Goal: Task Accomplishment & Management: Manage account settings

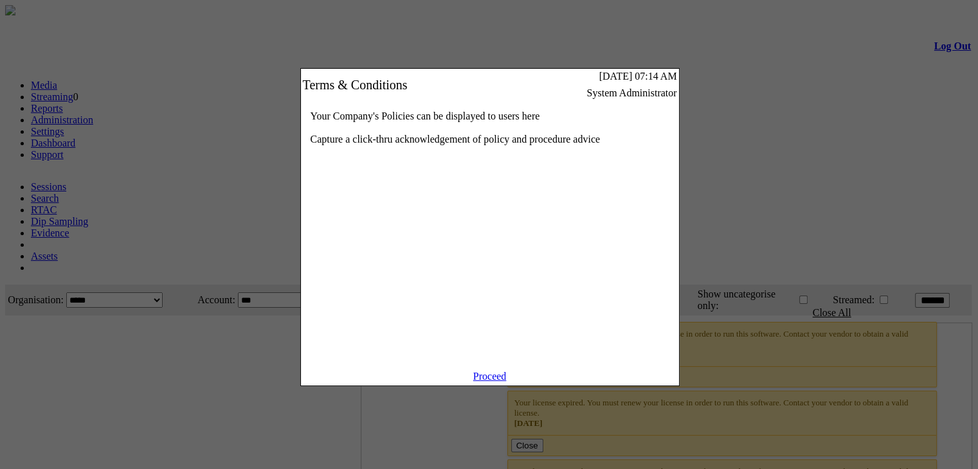
click at [313, 270] on div "Your Company's Policies can be displayed to users here Capture a click-thru ack…" at bounding box center [490, 236] width 378 height 270
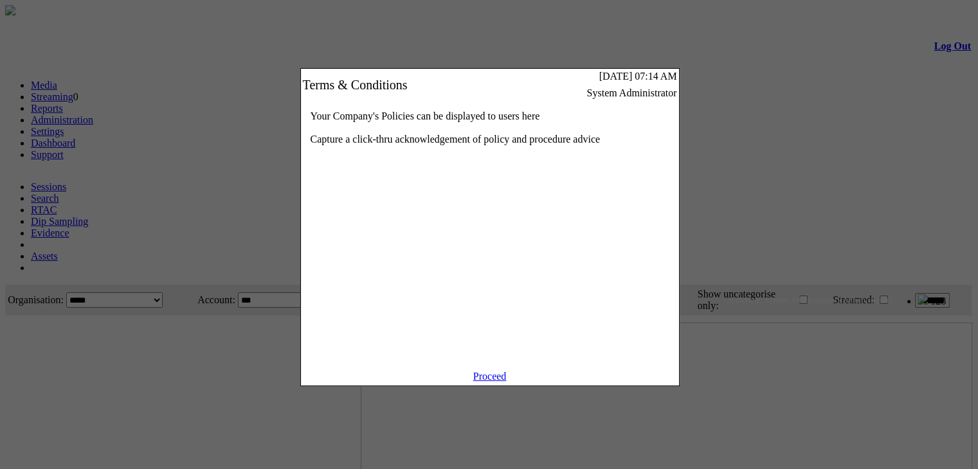
click at [481, 382] on link "Proceed" at bounding box center [489, 376] width 33 height 11
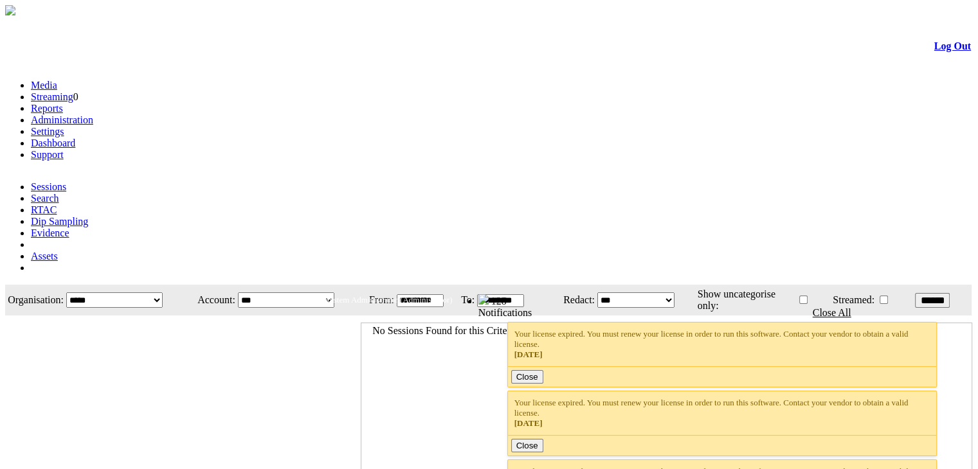
click at [64, 126] on link "Settings" at bounding box center [47, 131] width 33 height 11
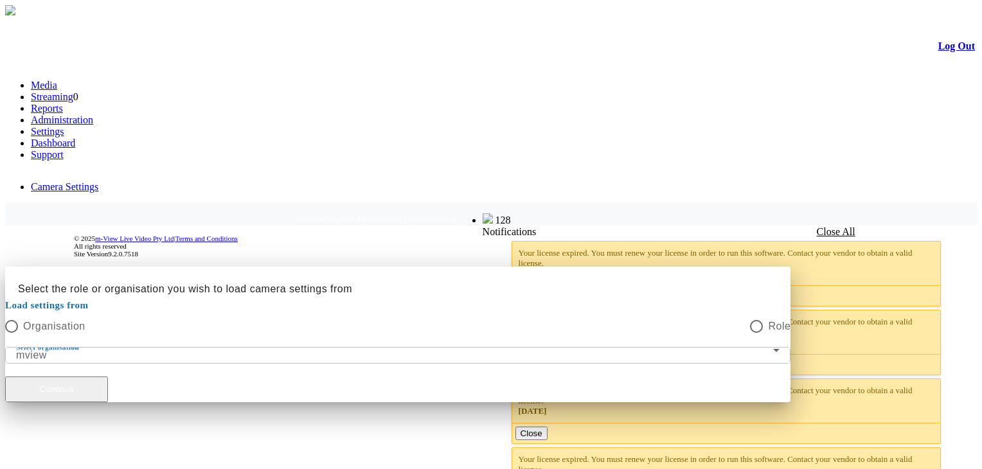
click at [108, 377] on button "Continue" at bounding box center [56, 390] width 103 height 26
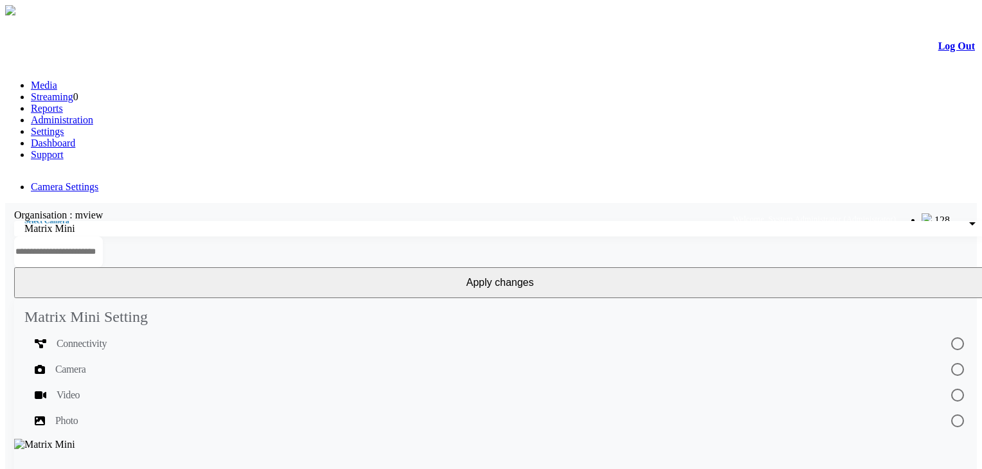
click at [270, 210] on div "Organisation : mview" at bounding box center [500, 216] width 990 height 12
click at [220, 221] on div "Select Camera Matrix Mini" at bounding box center [499, 228] width 951 height 15
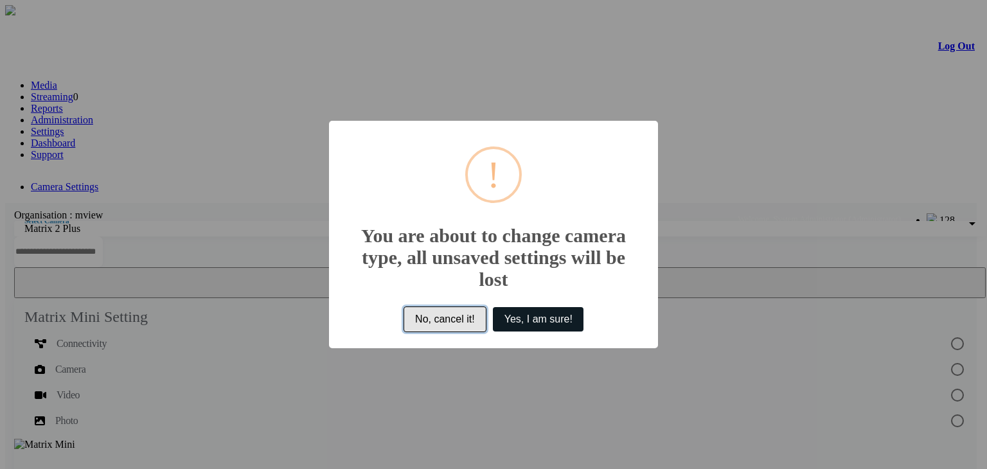
click at [428, 325] on button "No, cancel it!" at bounding box center [446, 320] width 84 height 26
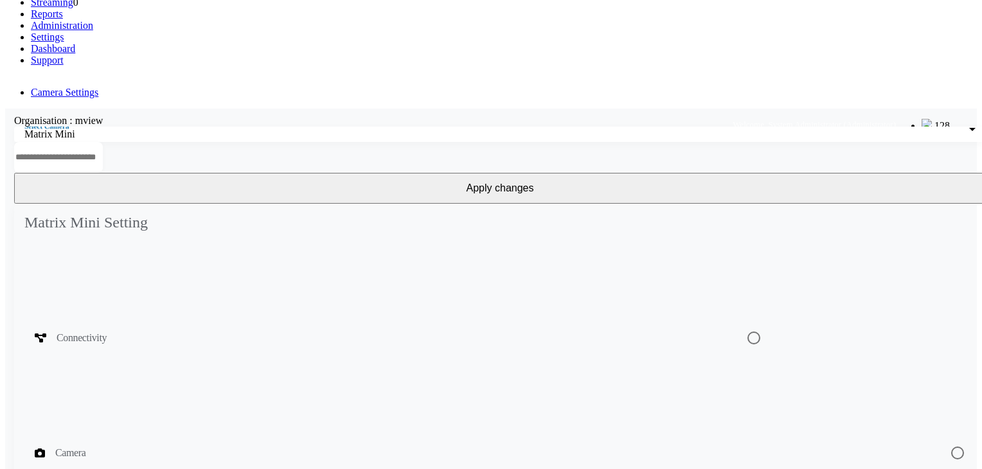
click at [142, 330] on div "Connectivity" at bounding box center [380, 337] width 691 height 15
click at [134, 365] on div "Camera" at bounding box center [372, 372] width 674 height 15
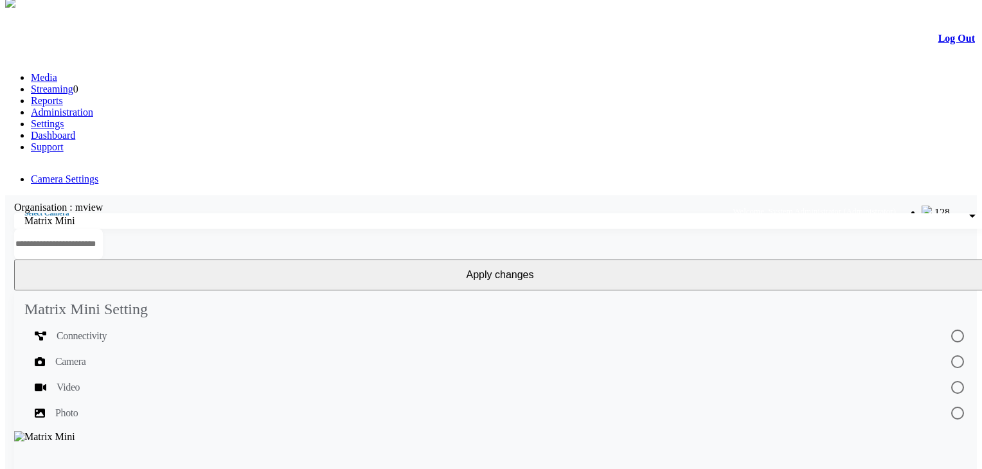
scroll to position [8, 0]
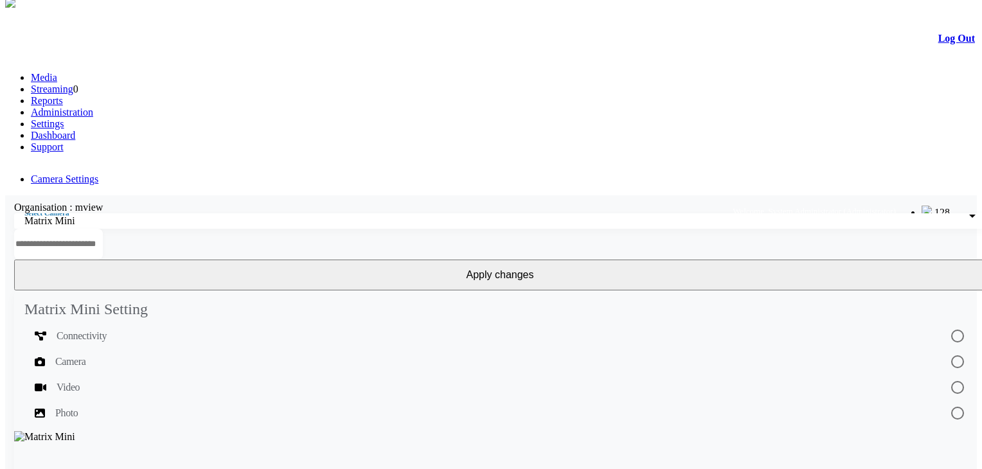
click at [148, 468] on div "Video" at bounding box center [382, 475] width 694 height 15
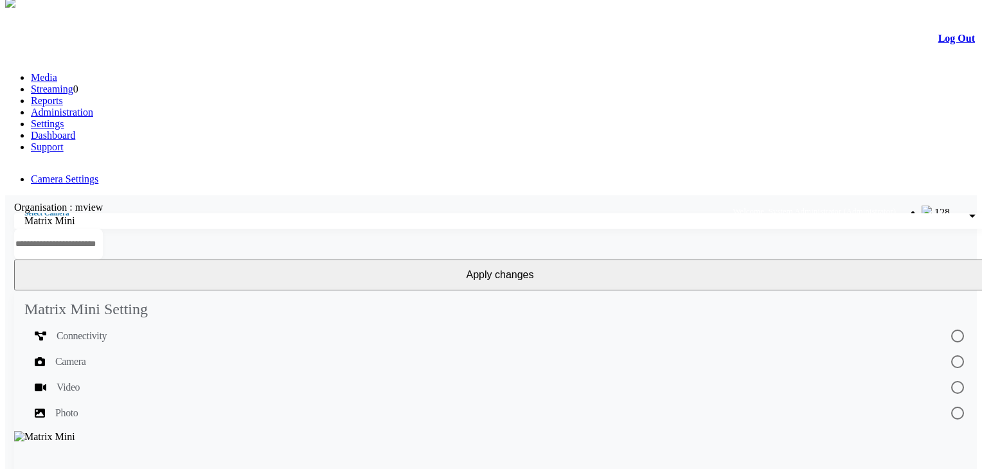
click at [879, 260] on button "Apply changes" at bounding box center [500, 275] width 972 height 31
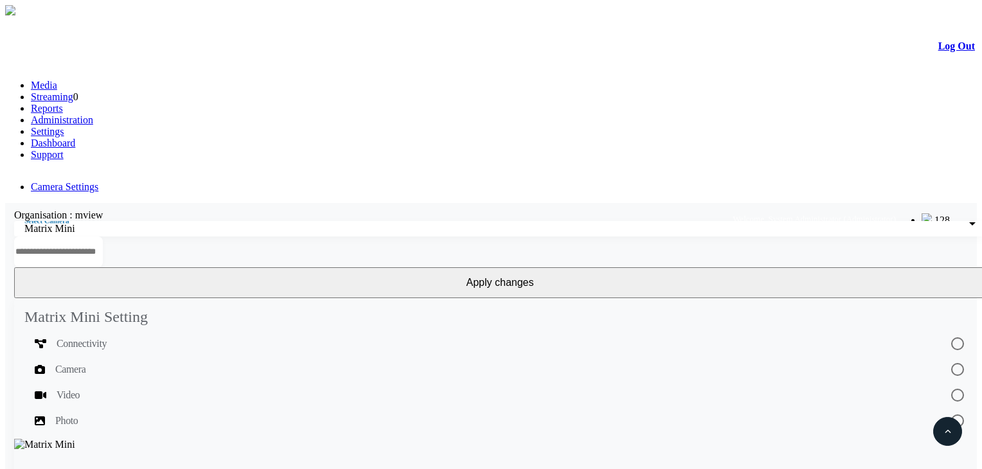
scroll to position [242, 0]
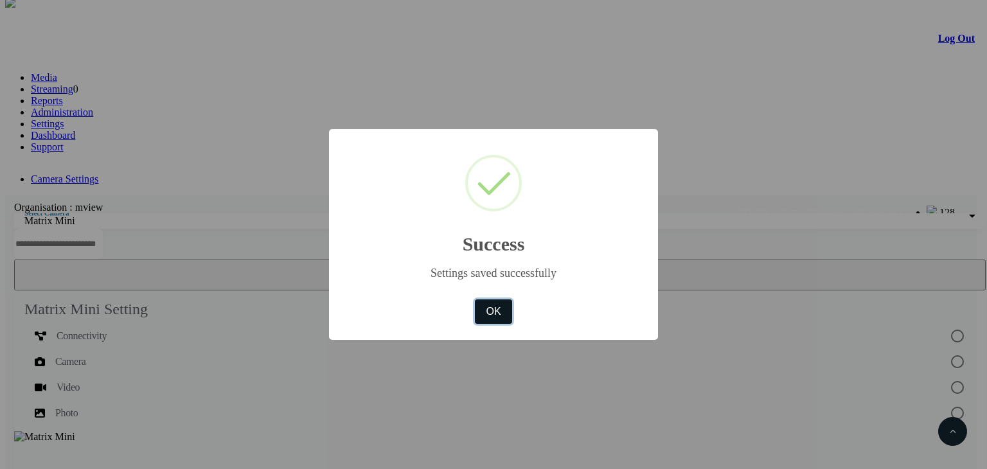
click at [502, 313] on button "OK" at bounding box center [493, 312] width 37 height 24
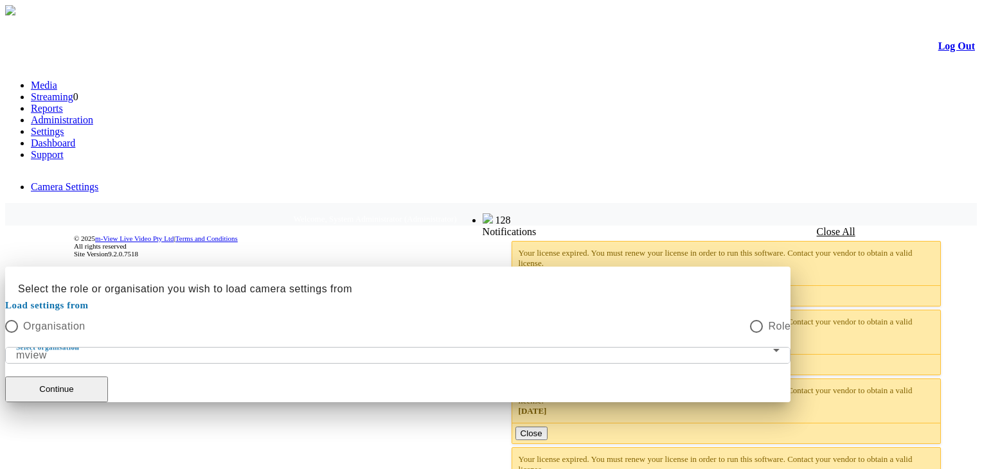
click at [300, 347] on div "Select organisation mview" at bounding box center [397, 362] width 785 height 30
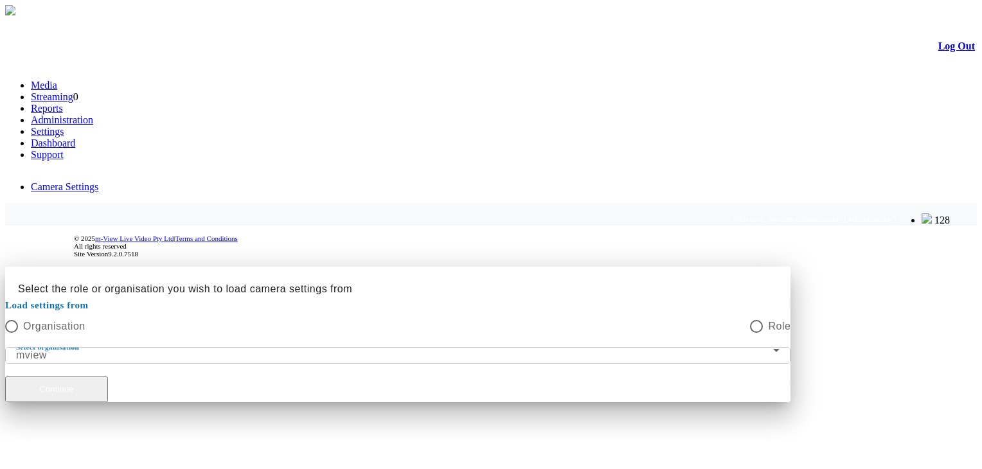
click at [108, 377] on button "Continue" at bounding box center [56, 390] width 103 height 26
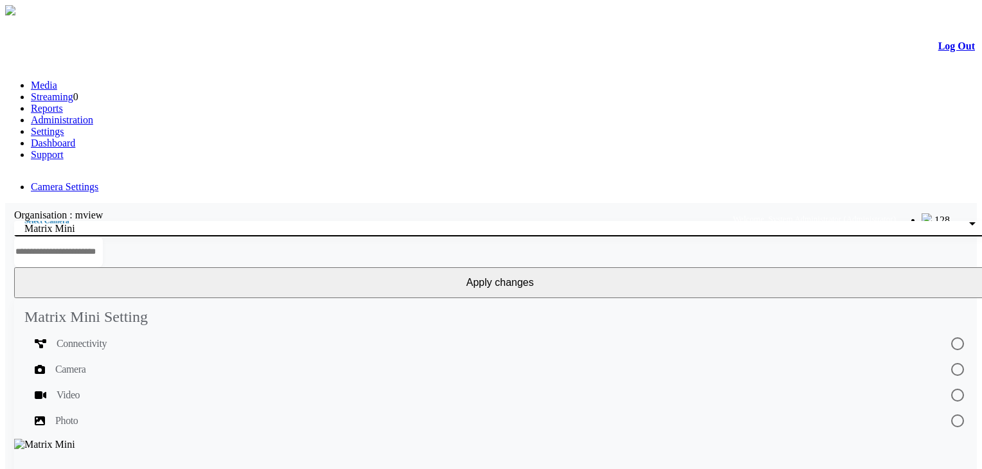
click at [195, 223] on div "Matrix Mini" at bounding box center [496, 229] width 945 height 12
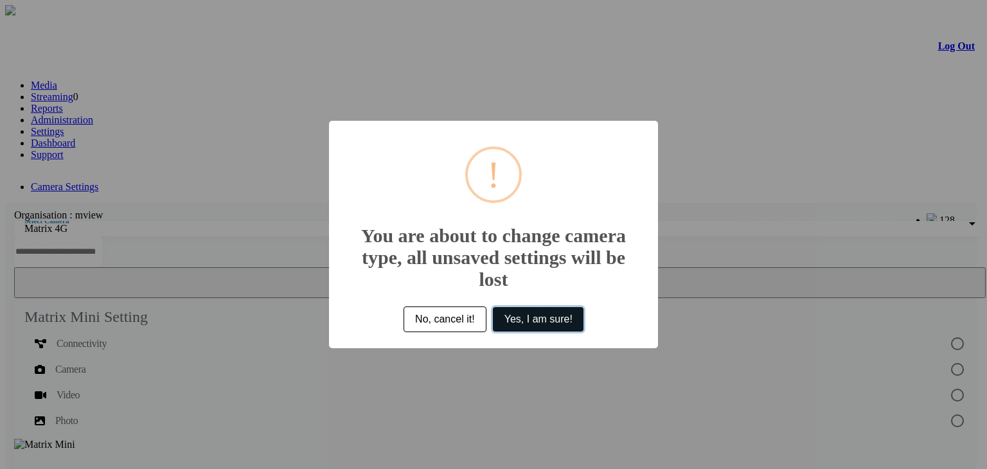
click at [539, 320] on button "Yes, I am sure!" at bounding box center [538, 319] width 91 height 24
